Goal: Task Accomplishment & Management: Use online tool/utility

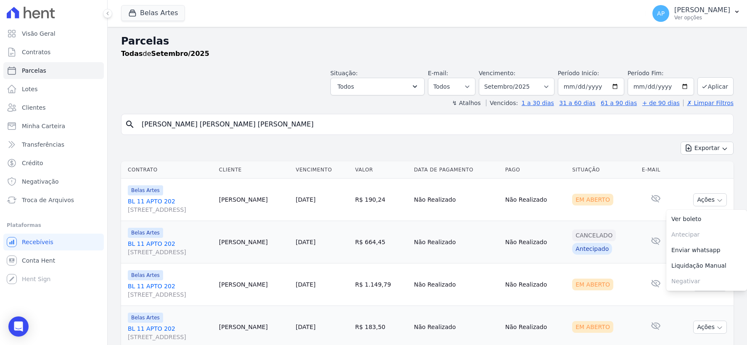
select select
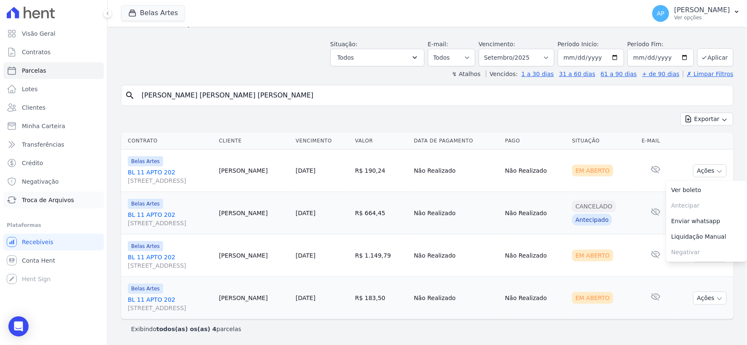
click at [51, 195] on link "Troca de Arquivos" at bounding box center [53, 200] width 100 height 17
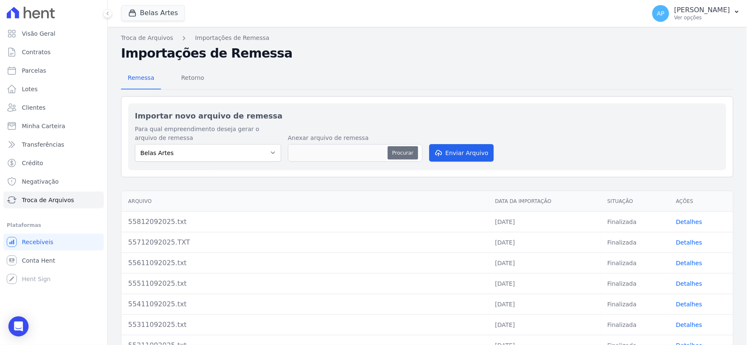
click at [410, 152] on button "Procurar" at bounding box center [402, 152] width 30 height 13
type input "55912092025.txt"
click at [461, 154] on button "Enviar Arquivo" at bounding box center [461, 153] width 65 height 18
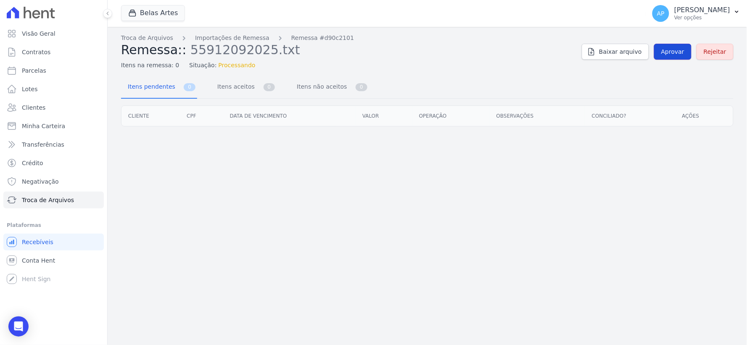
click at [673, 52] on span "Aprovar" at bounding box center [672, 51] width 23 height 8
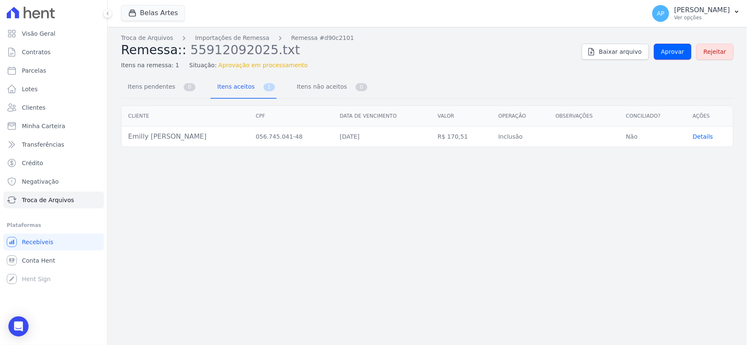
click at [673, 52] on span "Aprovar" at bounding box center [672, 51] width 23 height 8
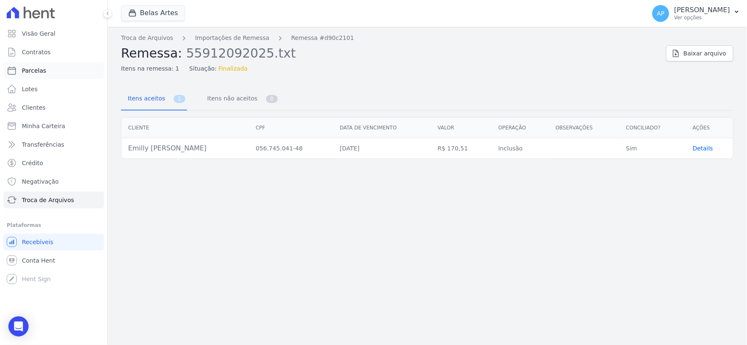
click at [36, 69] on span "Parcelas" at bounding box center [34, 70] width 24 height 8
select select
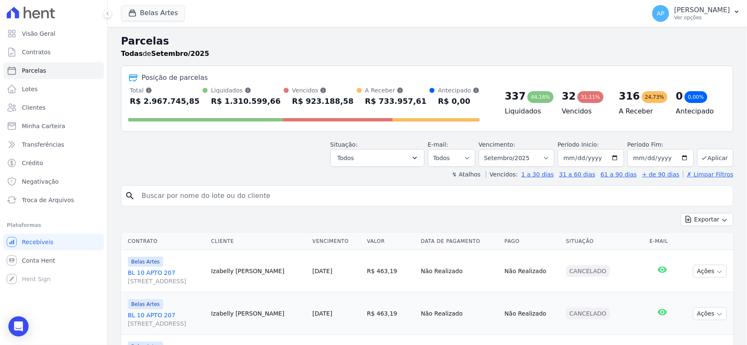
click at [264, 200] on input "search" at bounding box center [433, 195] width 593 height 17
paste input "Emilly Calista Simoes"
type input "Emilly Calista Simoes"
select select
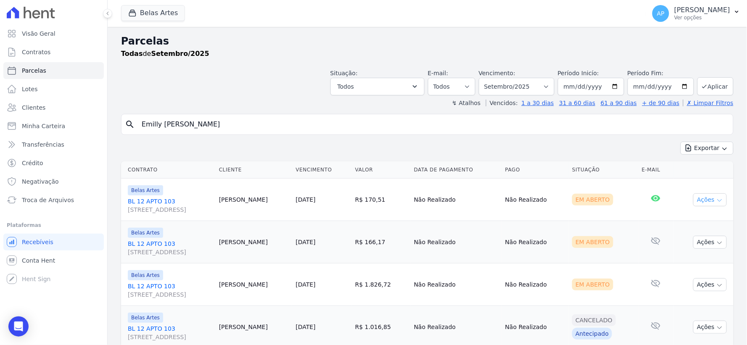
click at [707, 200] on button "Ações" at bounding box center [710, 199] width 34 height 13
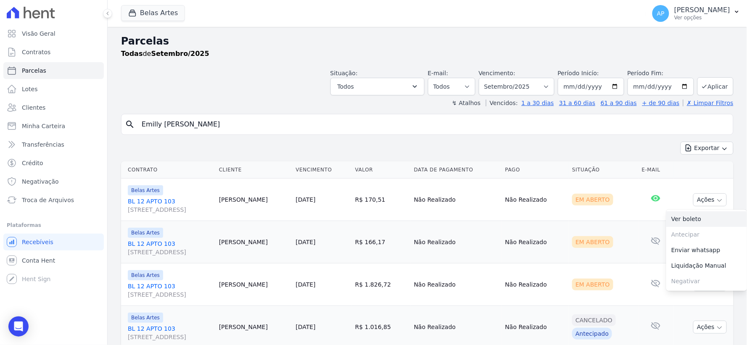
click at [675, 216] on link "Ver boleto" at bounding box center [706, 219] width 81 height 16
click at [36, 196] on span "Troca de Arquivos" at bounding box center [48, 200] width 52 height 8
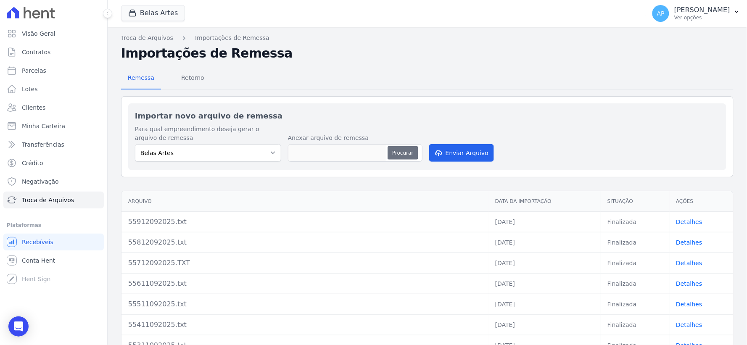
click at [398, 150] on button "Procurar" at bounding box center [402, 152] width 30 height 13
type input "56012092025.txt"
click at [431, 153] on button "Enviar Arquivo" at bounding box center [461, 153] width 65 height 18
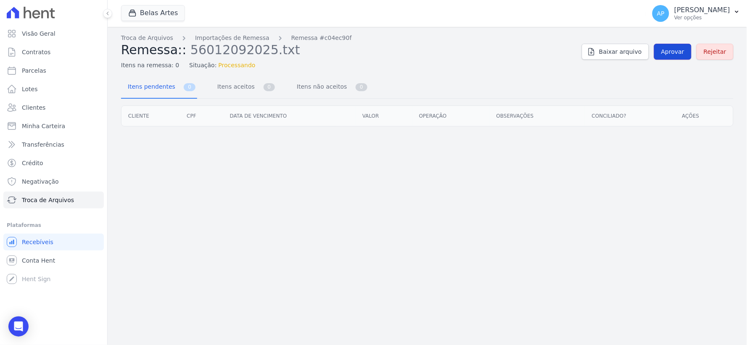
click at [671, 51] on span "Aprovar" at bounding box center [672, 51] width 23 height 8
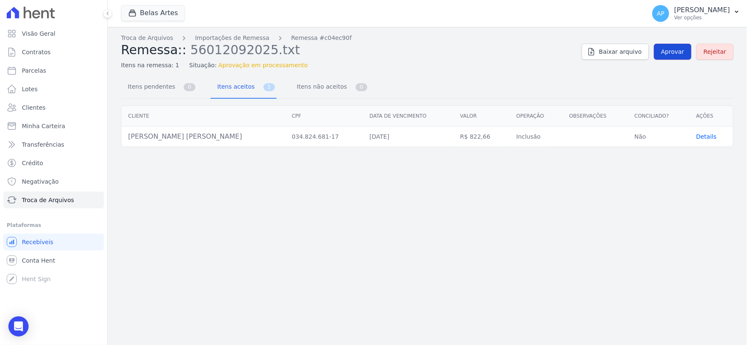
click at [682, 56] on link "Aprovar" at bounding box center [672, 52] width 37 height 16
click at [666, 56] on link "Aprovar" at bounding box center [672, 52] width 37 height 16
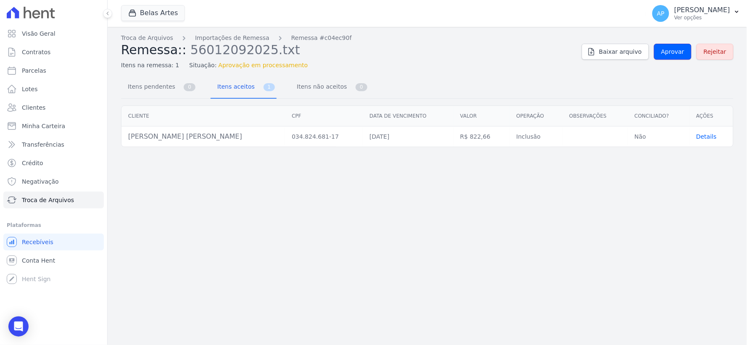
click at [666, 56] on link "Aprovar" at bounding box center [672, 52] width 37 height 16
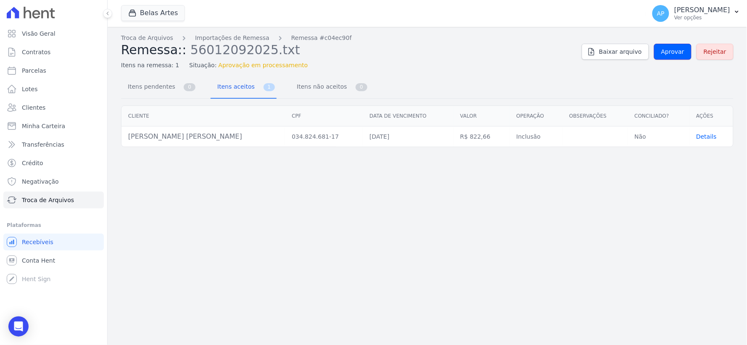
click at [666, 56] on link "Aprovar" at bounding box center [672, 52] width 37 height 16
click at [673, 49] on span "Aprovar" at bounding box center [672, 51] width 23 height 8
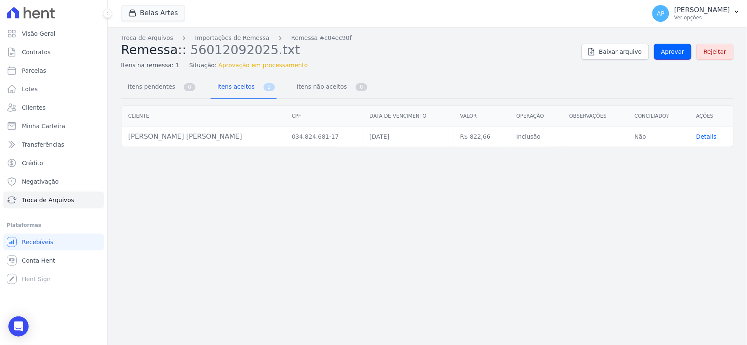
click at [673, 49] on span "Aprovar" at bounding box center [672, 51] width 23 height 8
click at [666, 48] on span "Aprovar" at bounding box center [672, 51] width 23 height 8
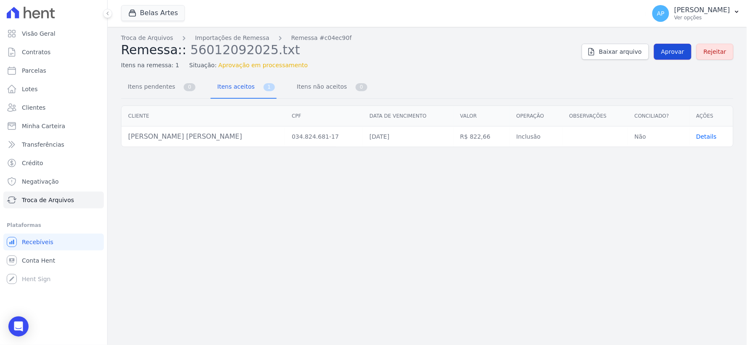
click at [667, 50] on span "Aprovar" at bounding box center [672, 51] width 23 height 8
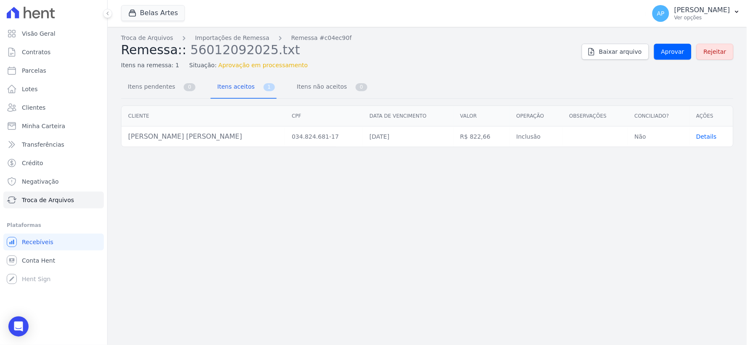
click at [667, 50] on span "Aprovar" at bounding box center [672, 51] width 23 height 8
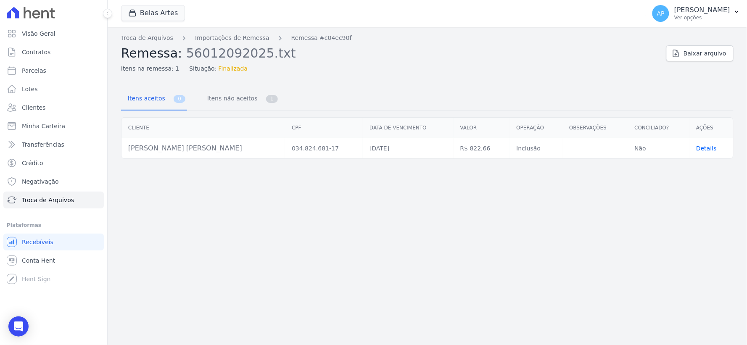
click at [667, 50] on div "Troca de Arquivos Importações de Remessa Remessa #c04ec90f Remessa: 56012092025…" at bounding box center [427, 54] width 612 height 40
click at [41, 74] on span "Parcelas" at bounding box center [34, 70] width 24 height 8
select select
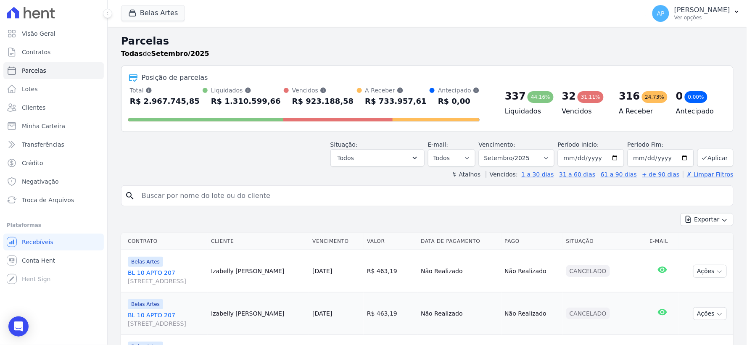
click at [394, 191] on input "search" at bounding box center [433, 195] width 593 height 17
paste input "[PERSON_NAME]"
type input "[PERSON_NAME]"
select select
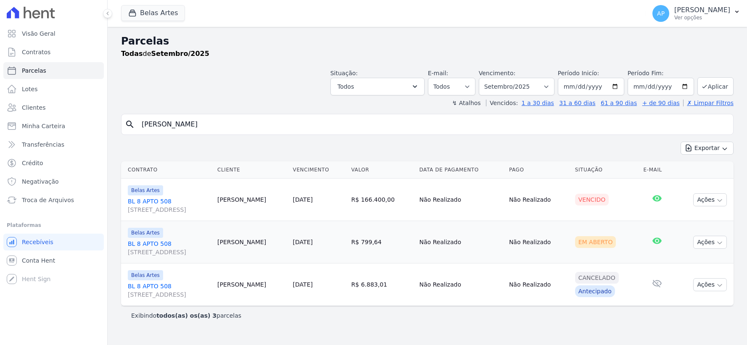
select select
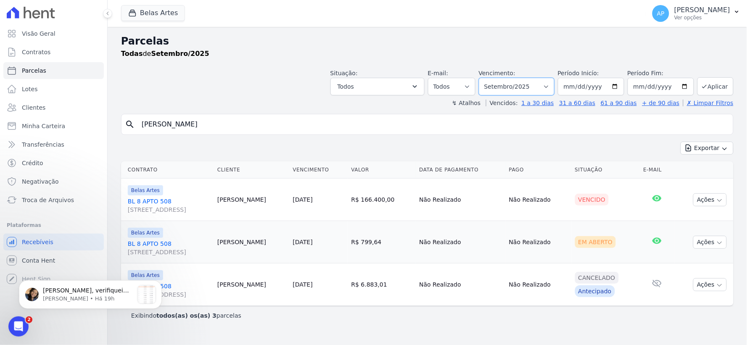
click at [522, 82] on select "Filtrar por período ──────── Todos os meses Setembro/2022 Outubro/2022 Novembro…" at bounding box center [517, 87] width 76 height 18
select select "08/2025"
click at [491, 78] on select "Filtrar por período ──────── Todos os meses Setembro/2022 Outubro/2022 Novembro…" at bounding box center [517, 87] width 76 height 18
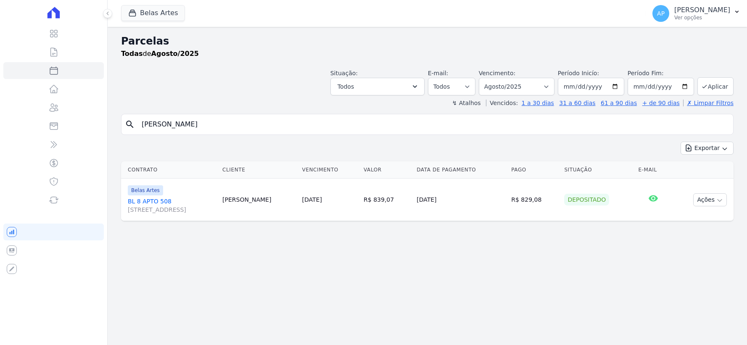
select select
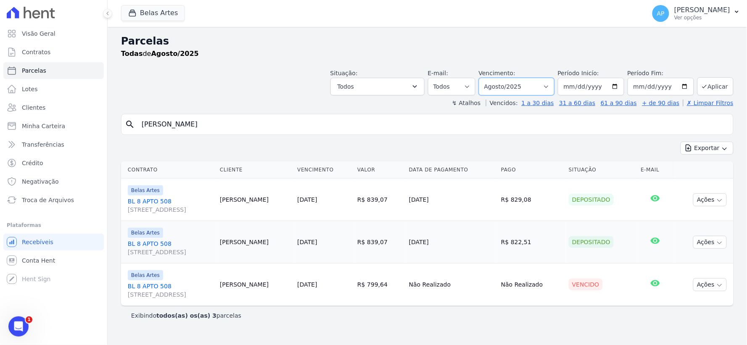
click at [540, 87] on select "Filtrar por período ──────── Todos os meses Setembro/2022 Outubro/2022 Novembro…" at bounding box center [517, 87] width 76 height 18
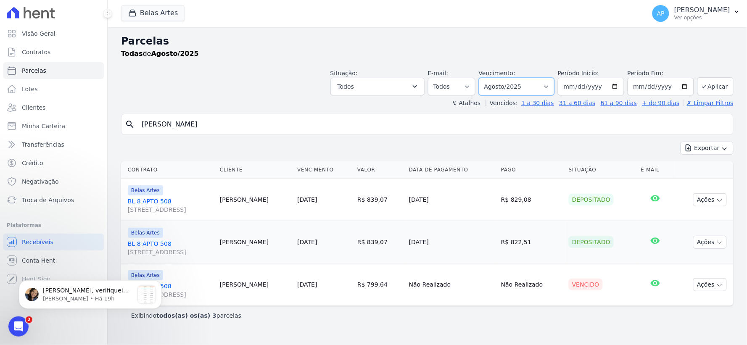
select select "09/2025"
click at [491, 78] on select "Filtrar por período ──────── Todos os meses Setembro/2022 Outubro/2022 Novembro…" at bounding box center [517, 87] width 76 height 18
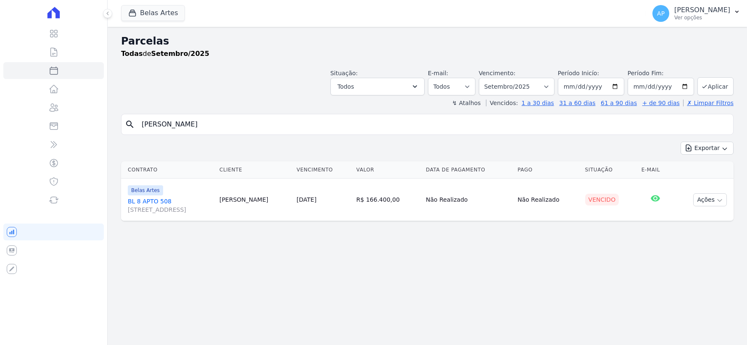
select select
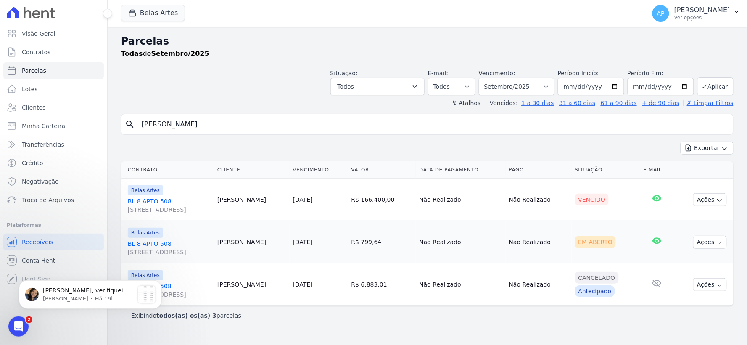
drag, startPoint x: 404, startPoint y: 124, endPoint x: 199, endPoint y: 125, distance: 205.5
click at [199, 125] on input "[PERSON_NAME]" at bounding box center [433, 124] width 593 height 17
drag, startPoint x: 190, startPoint y: 125, endPoint x: 155, endPoint y: 120, distance: 35.6
click at [155, 120] on input "[PERSON_NAME] [PERSON_NAME]" at bounding box center [433, 124] width 593 height 17
click at [218, 126] on input "[PERSON_NAME] [PERSON_NAME]" at bounding box center [433, 124] width 593 height 17
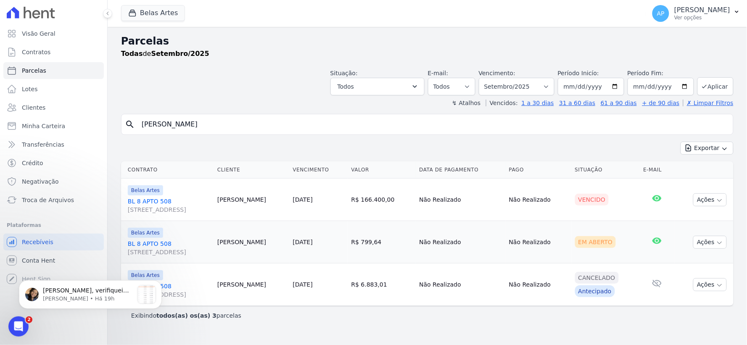
drag, startPoint x: 187, startPoint y: 123, endPoint x: 160, endPoint y: 119, distance: 28.1
click at [160, 119] on input "[PERSON_NAME] [PERSON_NAME]" at bounding box center [433, 124] width 593 height 17
type input "Emerson"
select select
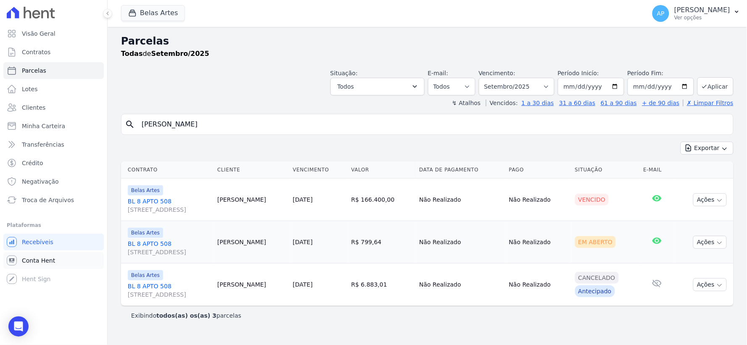
click at [35, 268] on link "Conta Hent" at bounding box center [53, 260] width 100 height 17
click at [43, 263] on span "Conta Hent" at bounding box center [38, 260] width 33 height 8
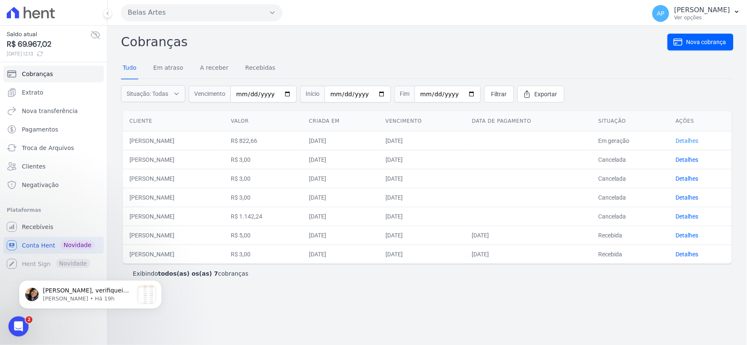
click at [695, 141] on link "Detalhes" at bounding box center [687, 140] width 23 height 7
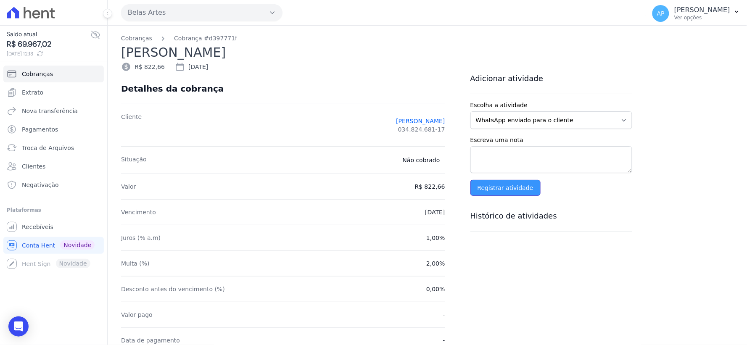
click at [484, 191] on input "Registrar atividade" at bounding box center [505, 188] width 70 height 16
click at [129, 65] on icon at bounding box center [126, 67] width 8 height 8
click at [130, 69] on icon at bounding box center [126, 67] width 10 height 10
click at [176, 63] on icon at bounding box center [180, 67] width 10 height 10
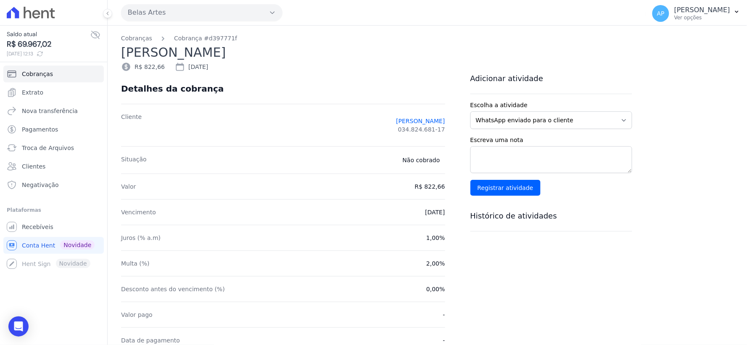
scroll to position [171, 0]
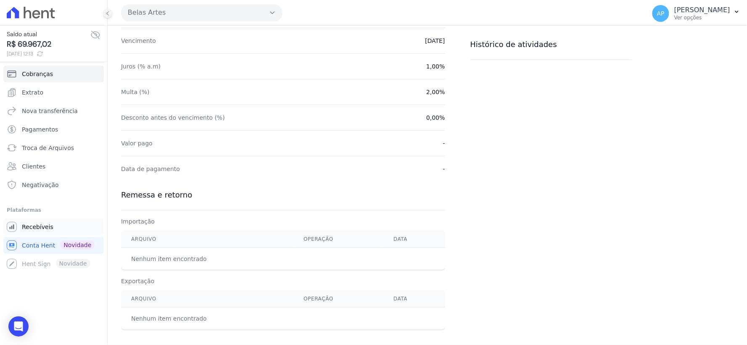
click at [32, 233] on link "Recebíveis" at bounding box center [53, 227] width 100 height 17
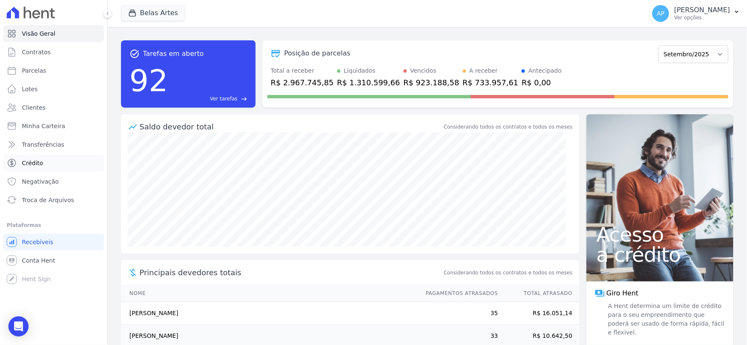
click at [51, 158] on link "Crédito" at bounding box center [53, 163] width 100 height 17
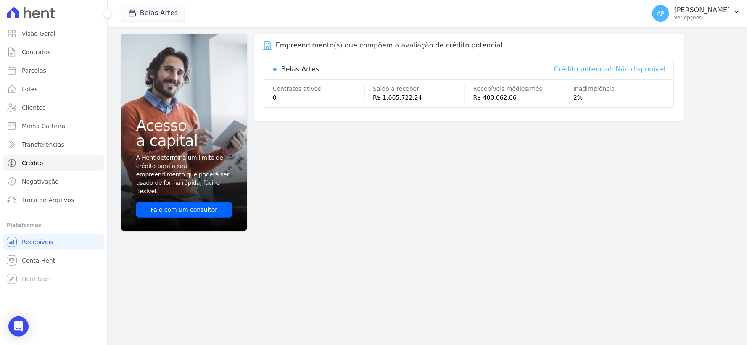
click at [42, 181] on span "Negativação" at bounding box center [40, 181] width 37 height 8
click at [32, 106] on span "Clientes" at bounding box center [34, 107] width 24 height 8
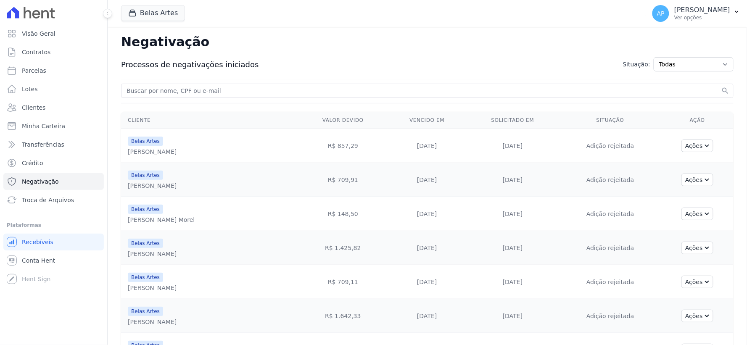
click at [196, 90] on input "search" at bounding box center [422, 91] width 595 height 10
paste input "[PERSON_NAME]"
type input "[PERSON_NAME]"
click at [721, 87] on button "search" at bounding box center [725, 91] width 8 height 8
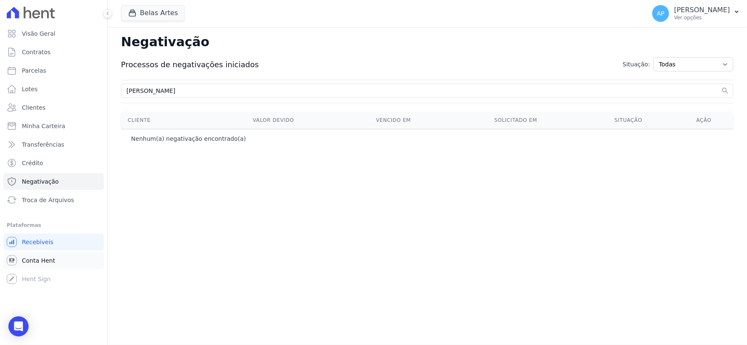
click at [52, 257] on span "Conta Hent" at bounding box center [38, 260] width 33 height 8
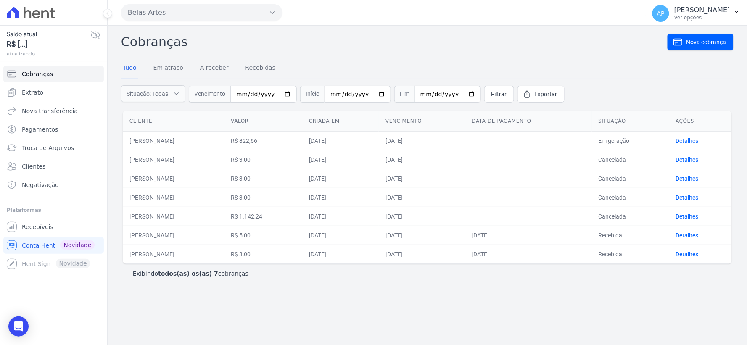
click at [413, 318] on div "Cobranças Nova cobrança Tudo Em atraso A receber Recebidas Situação: Todas Em a…" at bounding box center [427, 185] width 639 height 319
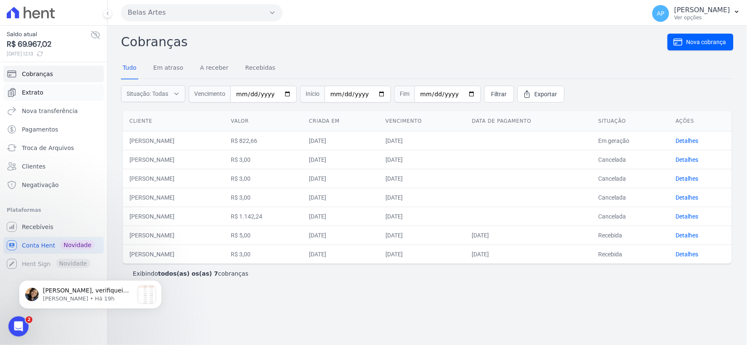
click at [38, 87] on link "Extrato" at bounding box center [53, 92] width 100 height 17
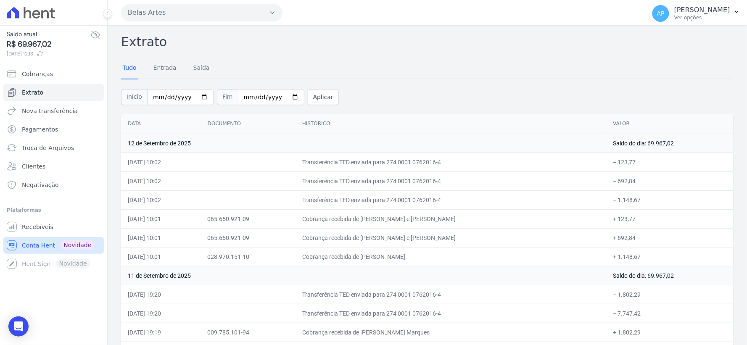
click at [34, 244] on span "Conta Hent" at bounding box center [38, 245] width 33 height 8
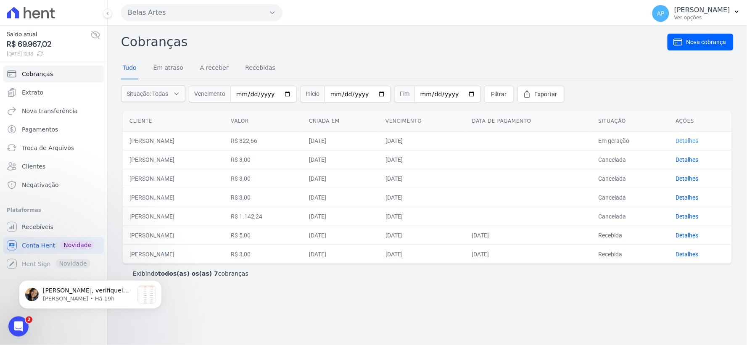
click at [693, 140] on link "Detalhes" at bounding box center [687, 140] width 23 height 7
